Goal: Find specific page/section: Find specific page/section

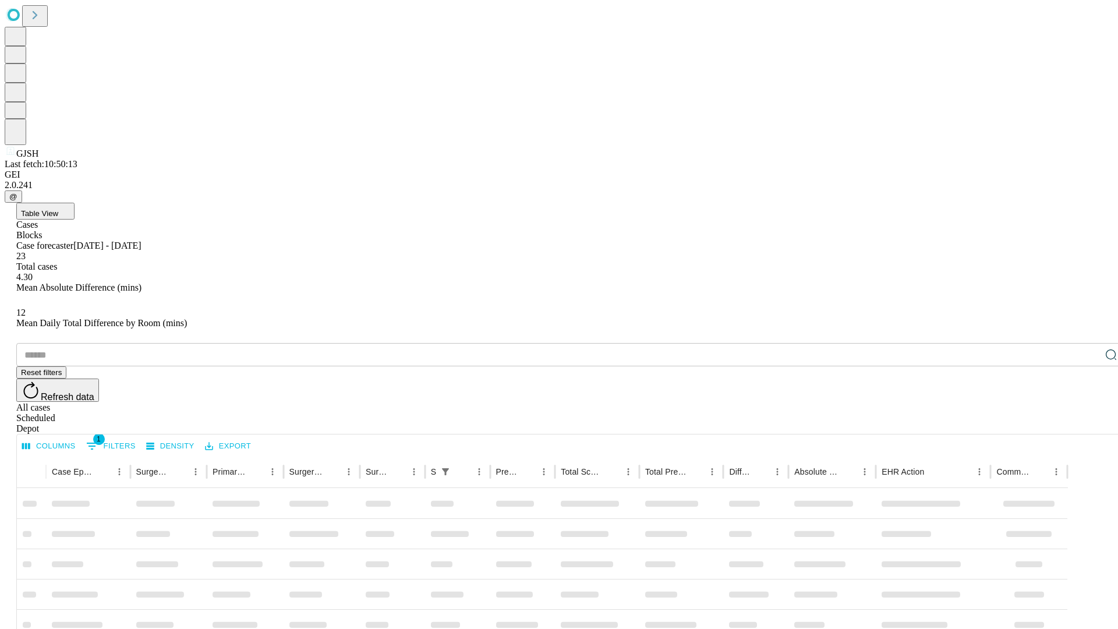
click at [1088, 423] on div "Depot" at bounding box center [570, 428] width 1109 height 10
